Goal: Find specific page/section: Find specific page/section

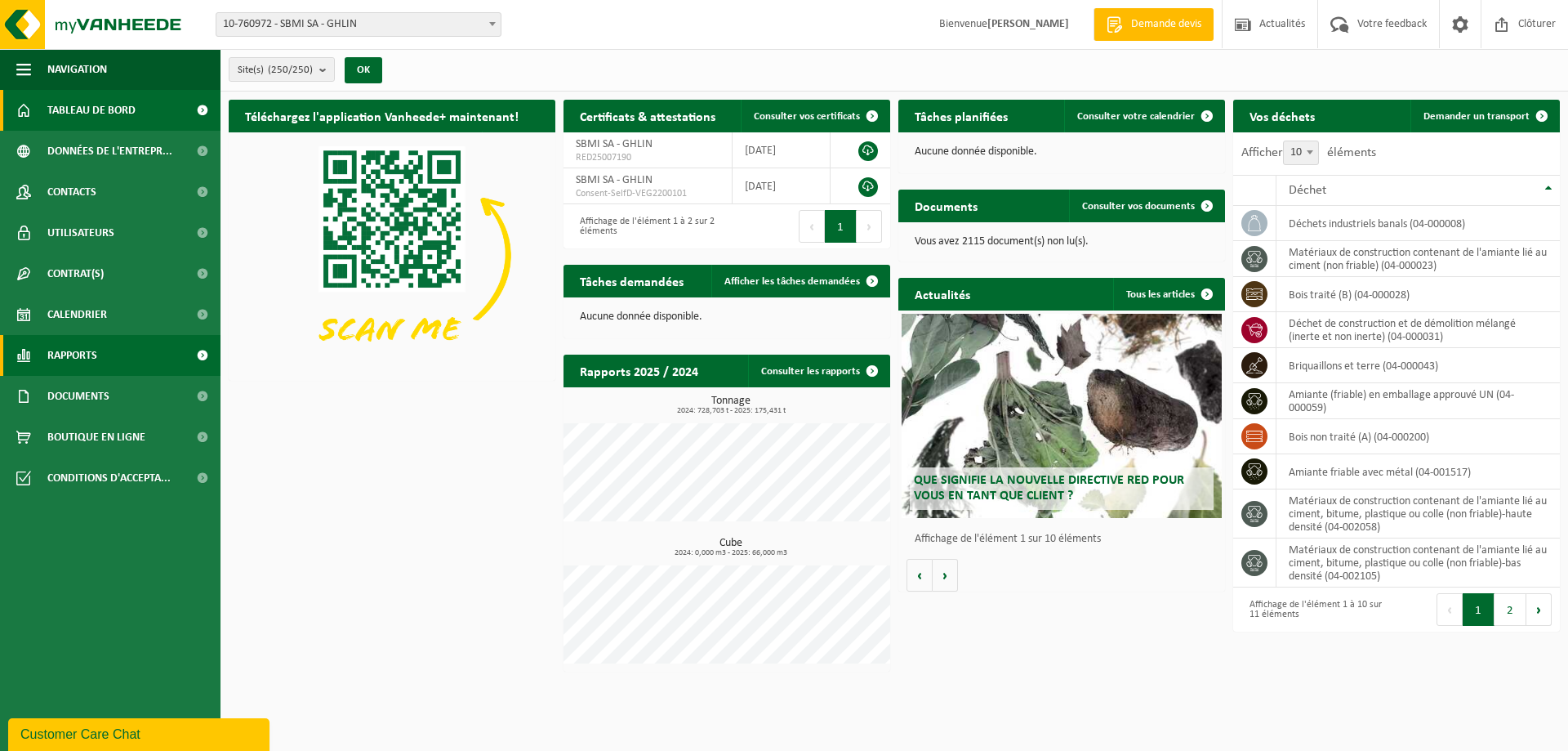
click at [85, 353] on span "Rapports" at bounding box center [72, 355] width 50 height 41
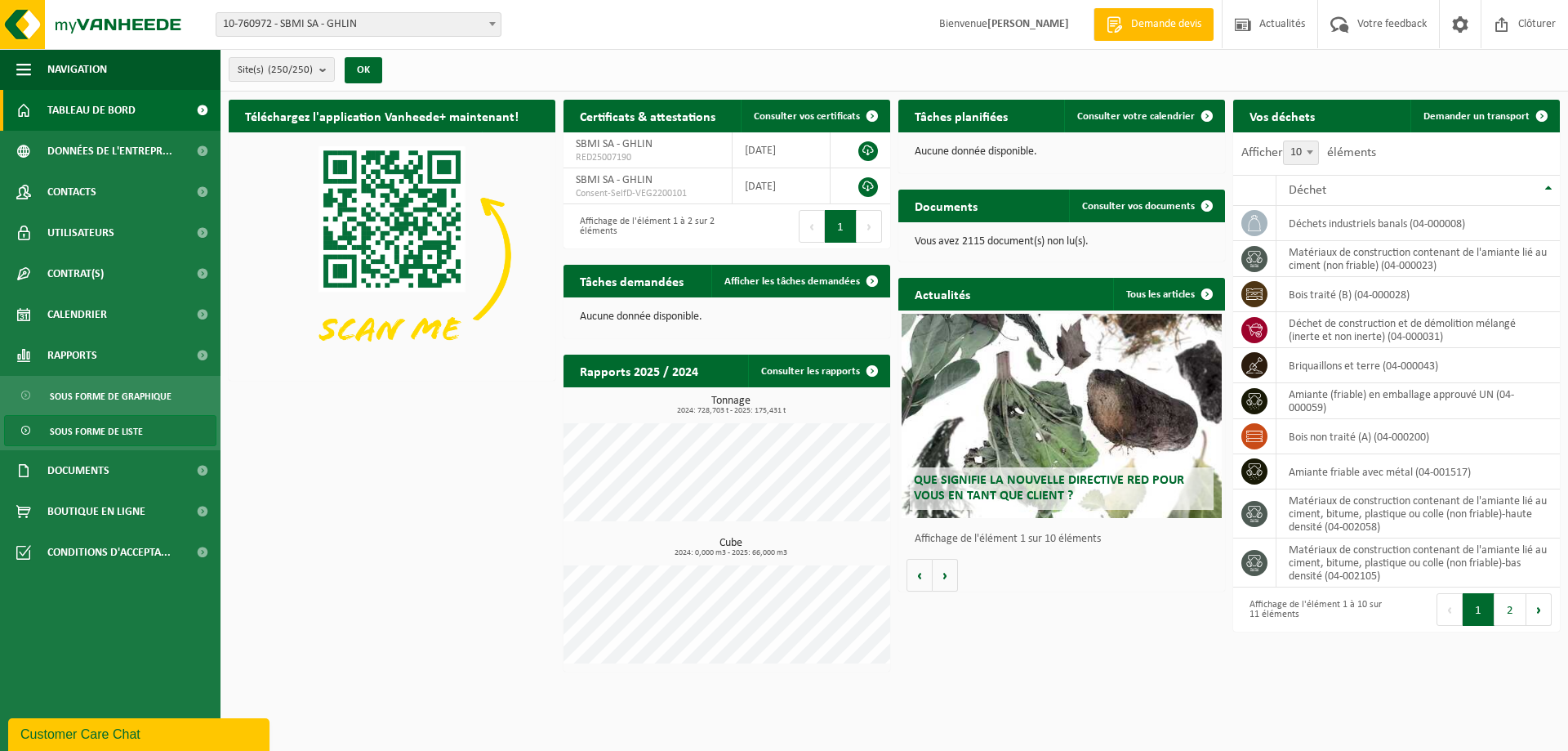
click at [113, 433] on span "Sous forme de liste" at bounding box center [97, 432] width 93 height 31
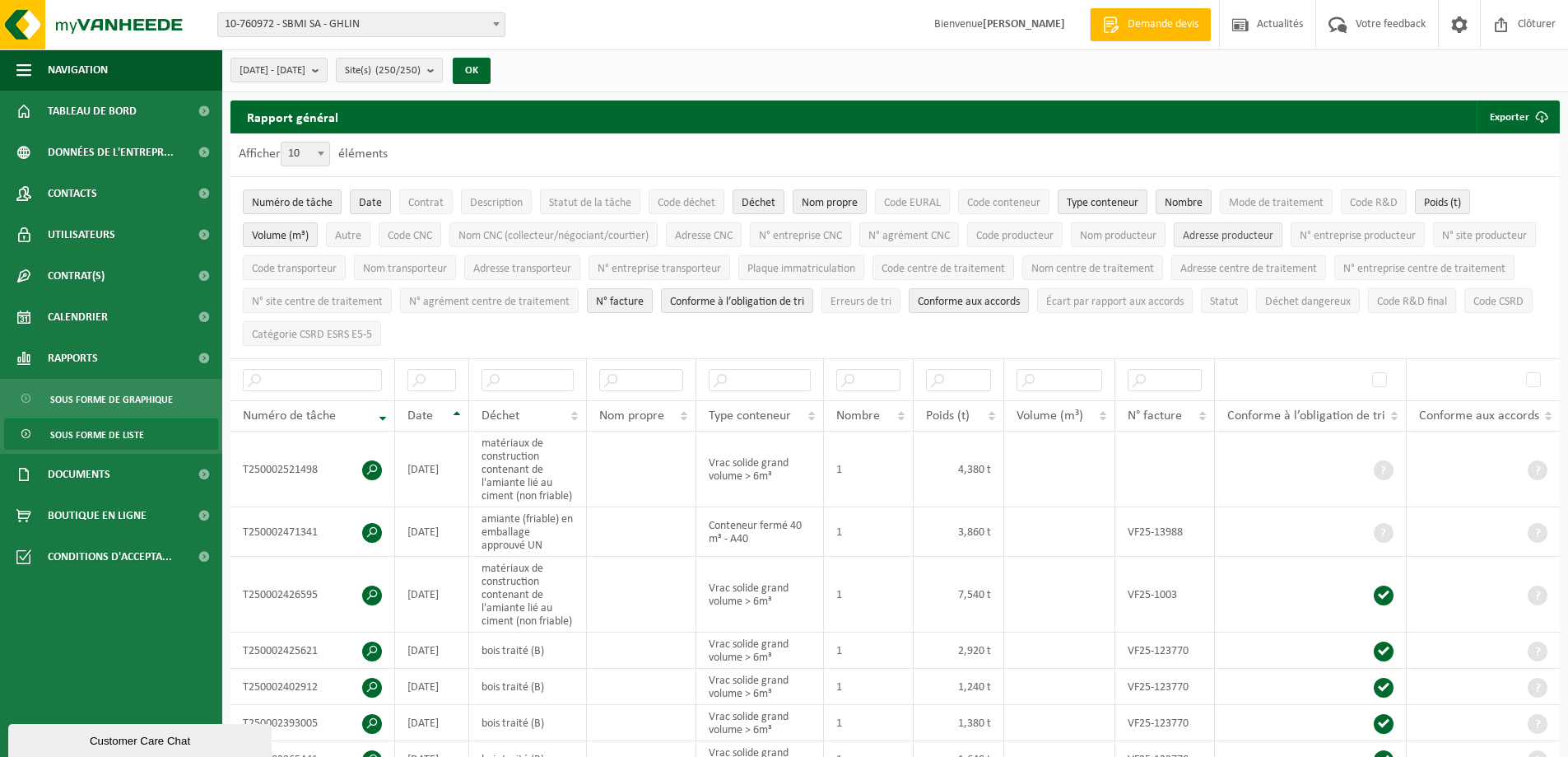
click at [1231, 238] on span "Adresse producteur" at bounding box center [1228, 236] width 90 height 12
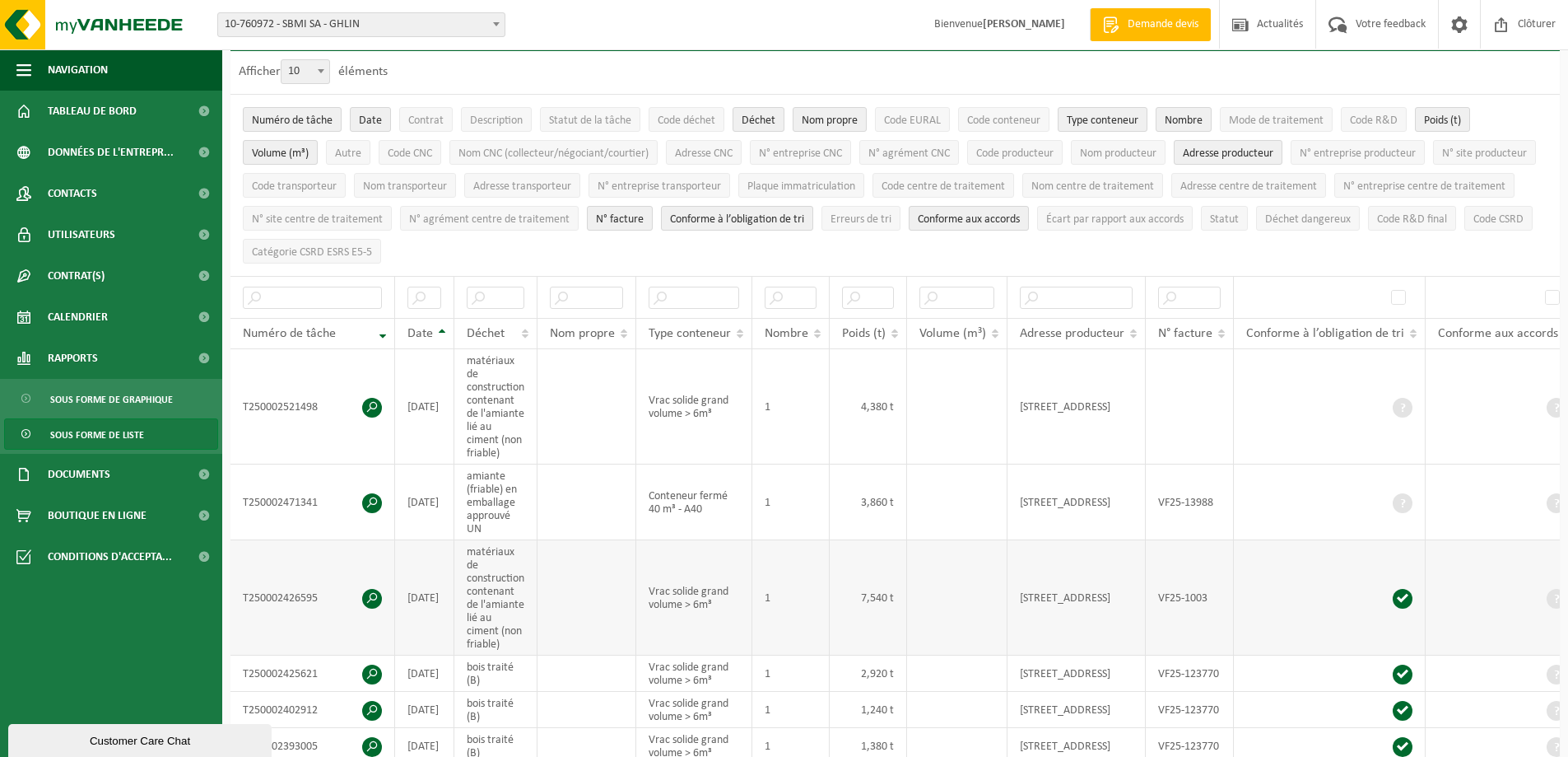
scroll to position [164, 0]
